Goal: Task Accomplishment & Management: Manage account settings

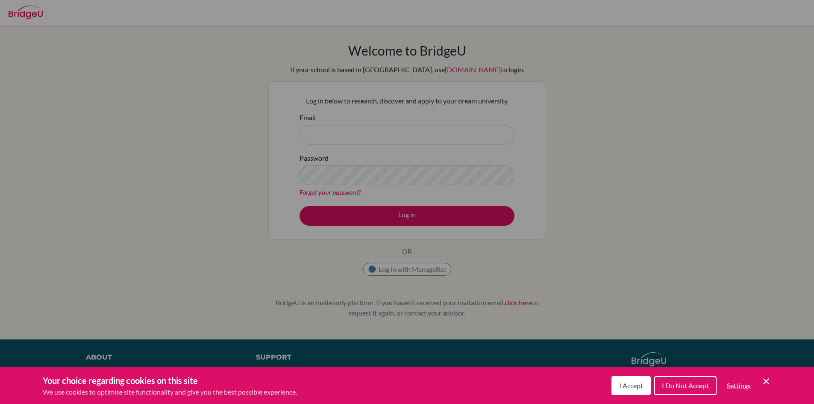
click at [767, 380] on icon "Save and close" at bounding box center [766, 381] width 6 height 6
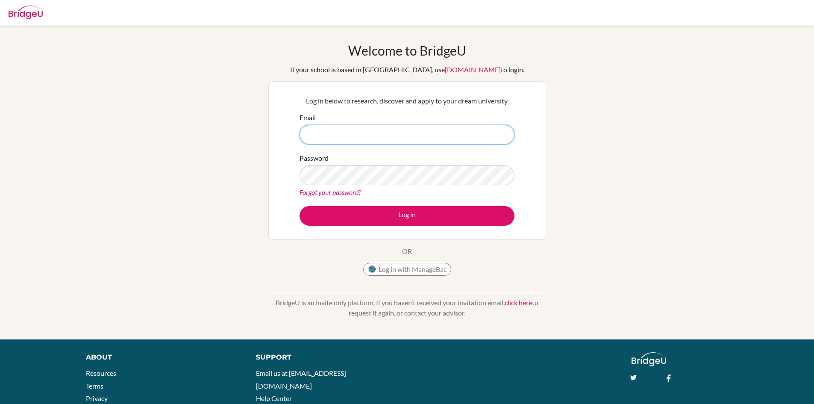
click at [417, 133] on input "Email" at bounding box center [407, 135] width 215 height 20
paste input "[EMAIL_ADDRESS][DOMAIN_NAME]"
type input "[EMAIL_ADDRESS][DOMAIN_NAME]"
click at [300, 206] on button "Log in" at bounding box center [407, 216] width 215 height 20
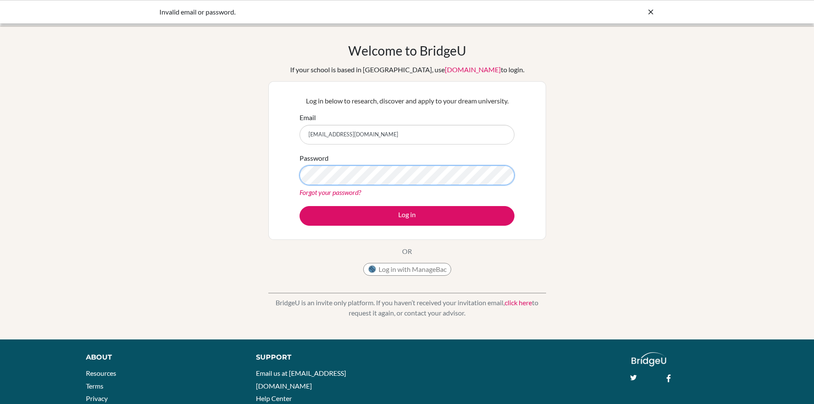
click at [300, 206] on button "Log in" at bounding box center [407, 216] width 215 height 20
